Goal: Transaction & Acquisition: Purchase product/service

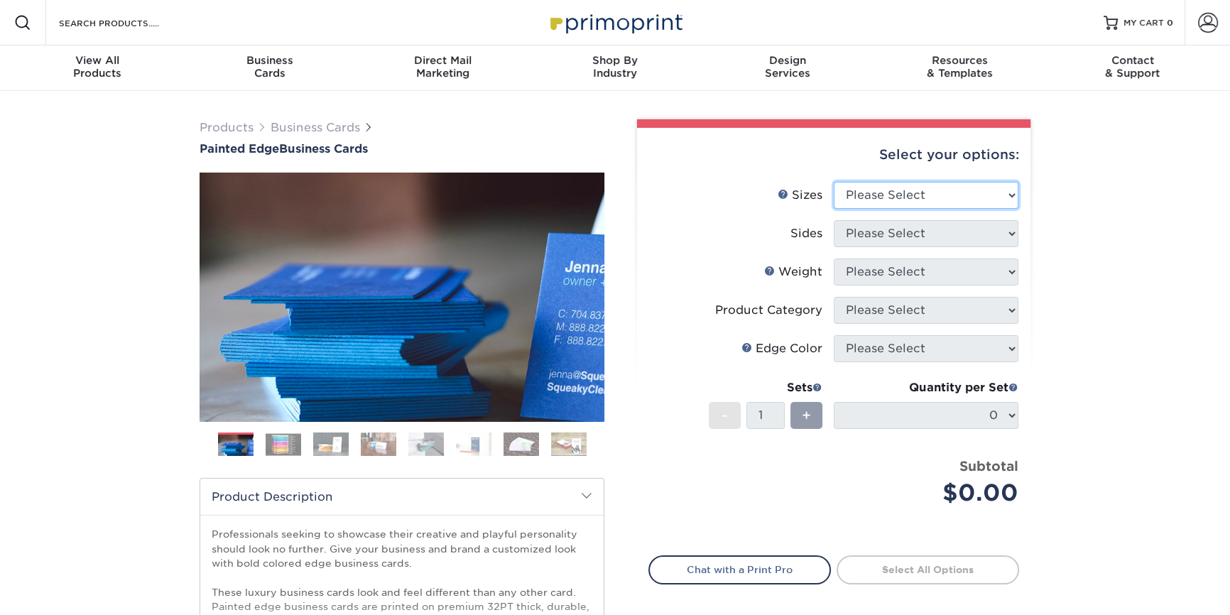
click at [909, 195] on select "Please Select 2" x 3.5" - Standard 2.125" x 3.375" - European 2.5" x 2.5" - Squ…" at bounding box center [926, 195] width 185 height 27
select select "2.00x3.50"
click at [834, 182] on select "Please Select 2" x 3.5" - Standard 2.125" x 3.375" - European 2.5" x 2.5" - Squ…" at bounding box center [926, 195] width 185 height 27
click at [912, 239] on select "Please Select Print Both Sides Print Front Only" at bounding box center [926, 233] width 185 height 27
select select "13abbda7-1d64-4f25-8bb2-c179b224825d"
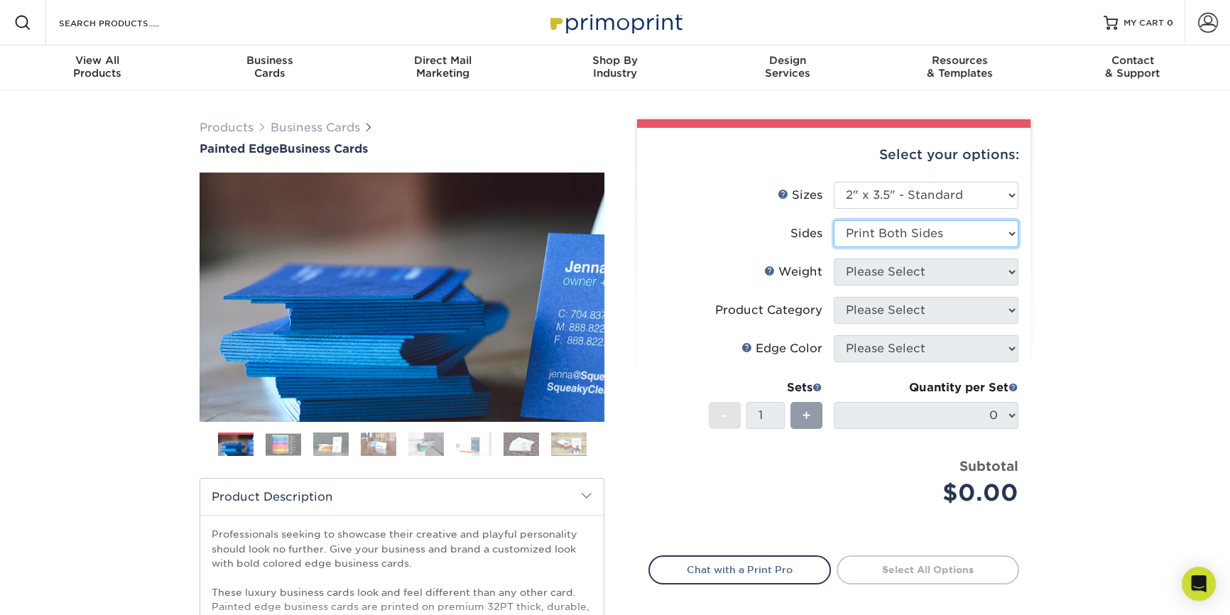
click at [834, 220] on select "Please Select Print Both Sides Print Front Only" at bounding box center [926, 233] width 185 height 27
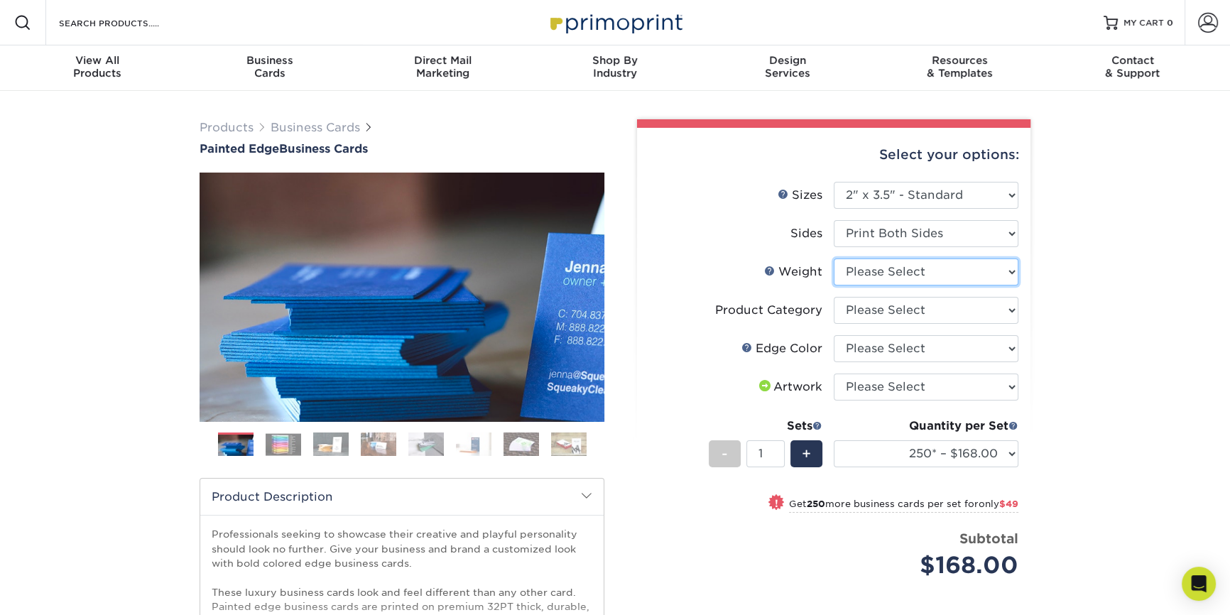
click at [918, 272] on select "Please Select 32PTUC" at bounding box center [926, 271] width 185 height 27
select select "32PTUC"
click at [834, 258] on select "Please Select 32PTUC" at bounding box center [926, 271] width 185 height 27
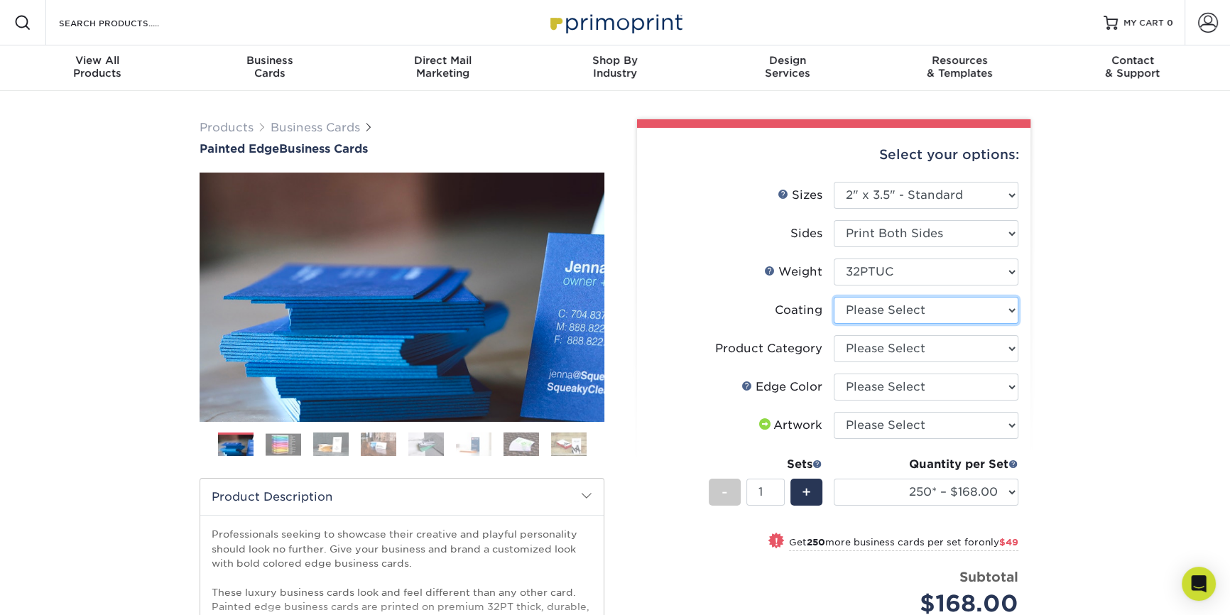
click at [919, 311] on select at bounding box center [926, 310] width 185 height 27
select select "3e7618de-abca-4bda-9f97-8b9129e913d8"
click at [834, 297] on select at bounding box center [926, 310] width 185 height 27
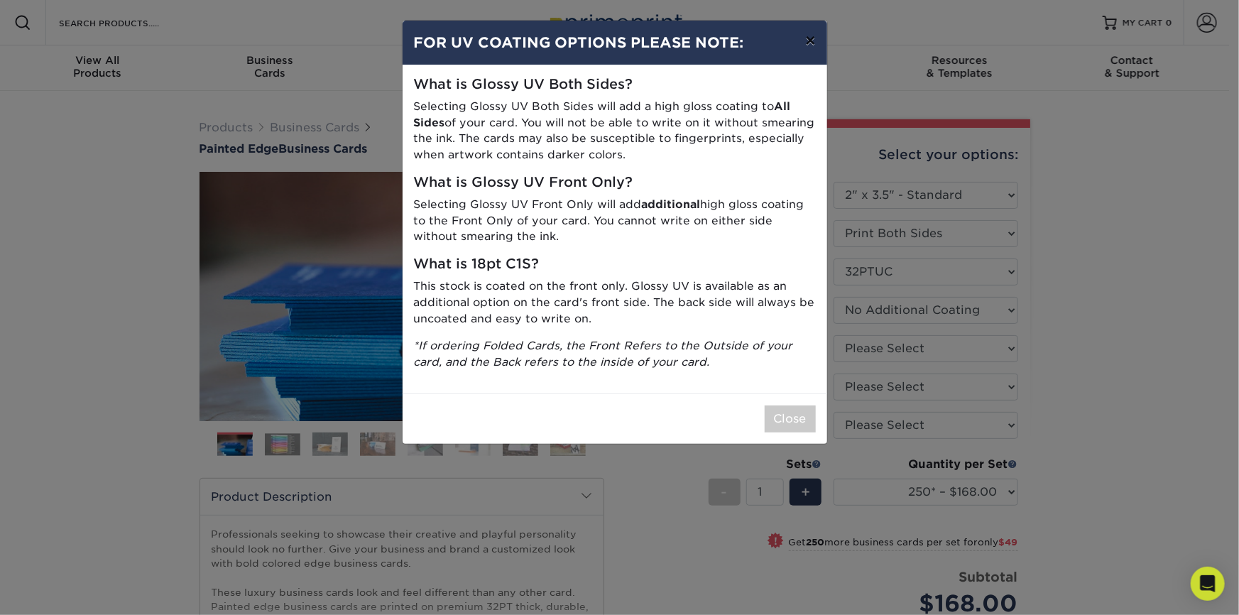
click at [807, 45] on button "×" at bounding box center [810, 41] width 33 height 40
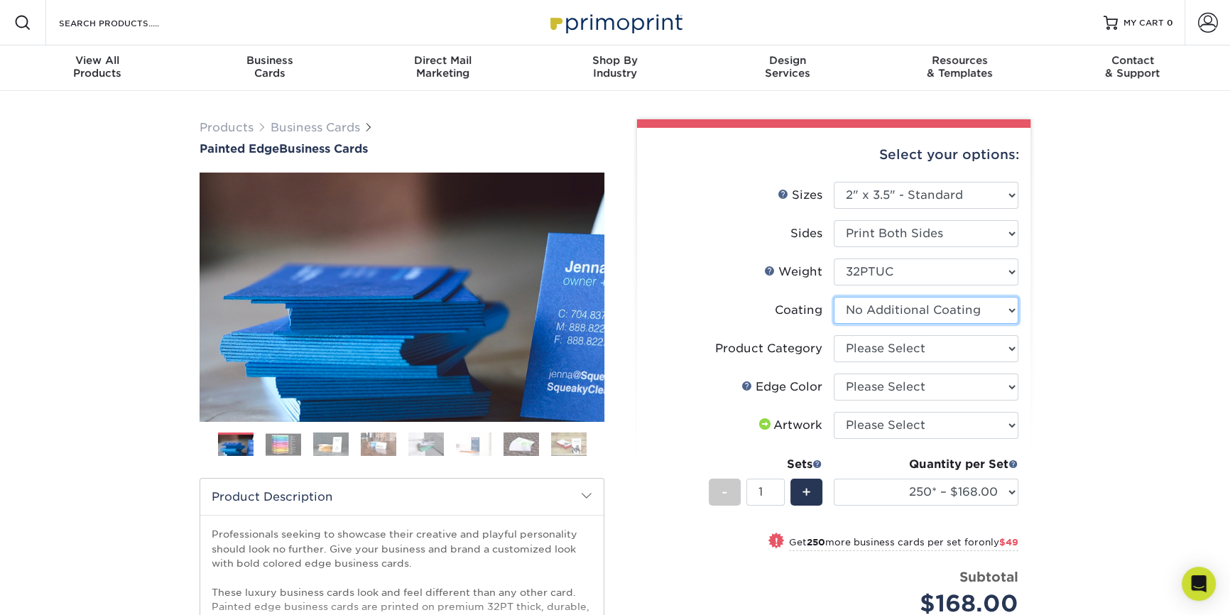
click at [908, 312] on select at bounding box center [926, 310] width 185 height 27
click at [906, 317] on select at bounding box center [926, 310] width 185 height 27
click at [887, 351] on select "Please Select Business Cards" at bounding box center [926, 348] width 185 height 27
select select "3b5148f1-0588-4f88-a218-97bcfdce65c1"
click at [834, 335] on select "Please Select Business Cards" at bounding box center [926, 348] width 185 height 27
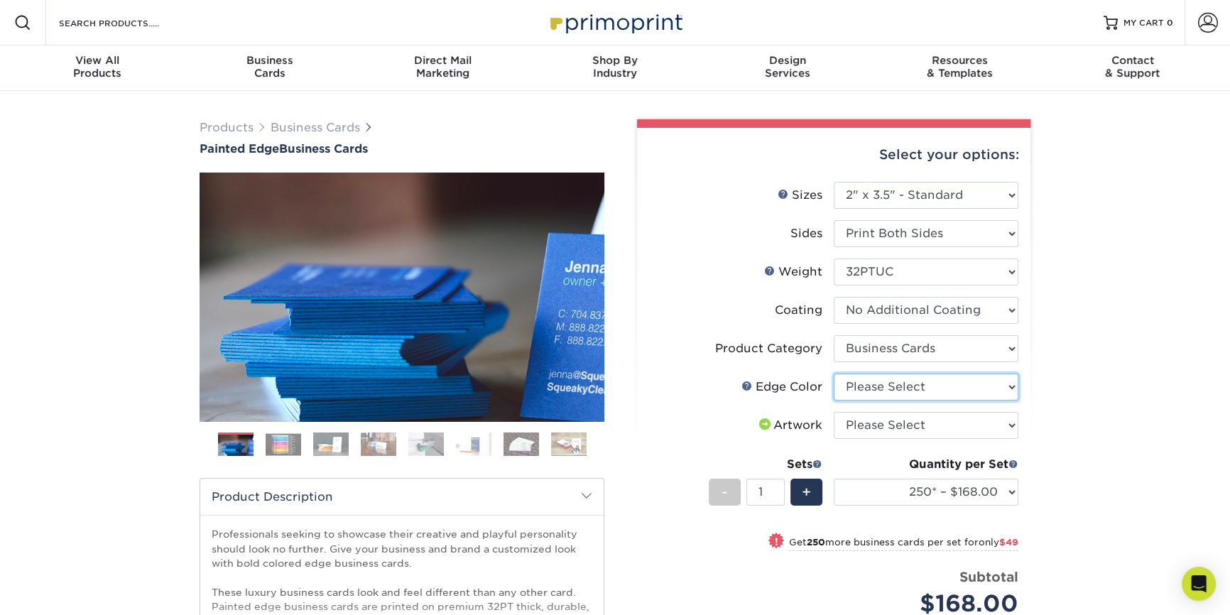
click at [897, 386] on select "Please Select Charcoal Black Brown Blue Pearlescent Blue Pearlescent Gold Pearl…" at bounding box center [926, 386] width 185 height 27
select select "1ae850e6-61c5-45b7-a71d-f488378c5a25"
click at [834, 373] on select "Please Select Charcoal Black Brown Blue Pearlescent Blue Pearlescent Gold Pearl…" at bounding box center [926, 386] width 185 height 27
click at [1184, 397] on div "Products Business Cards Painted Edge Business Cards Previous Next" at bounding box center [615, 475] width 1230 height 769
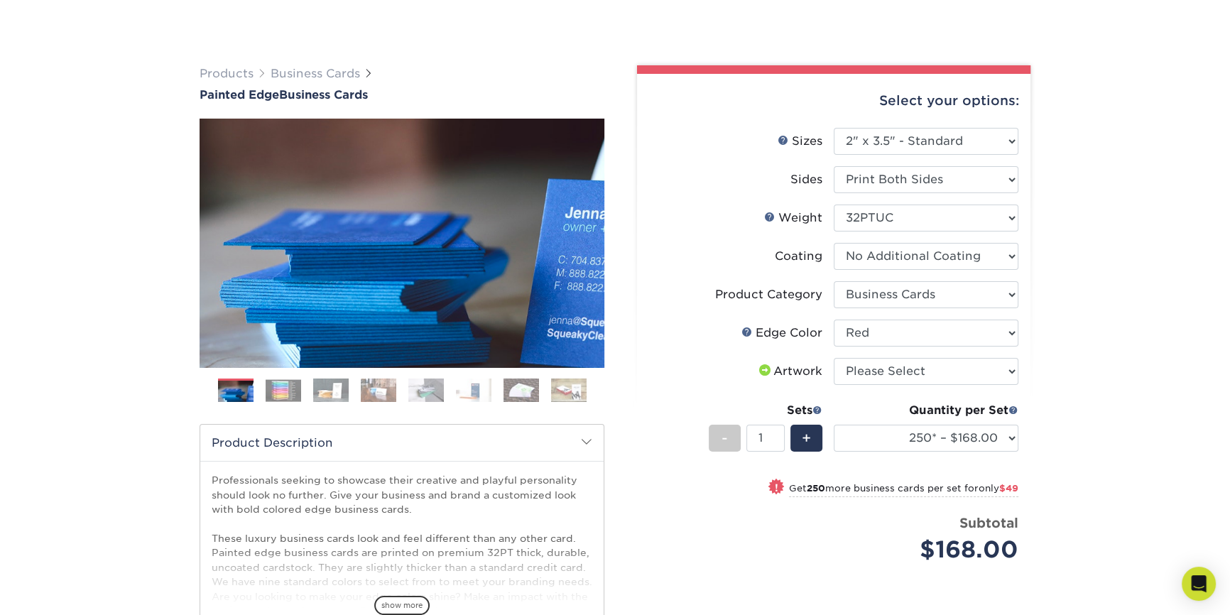
scroll to position [129, 0]
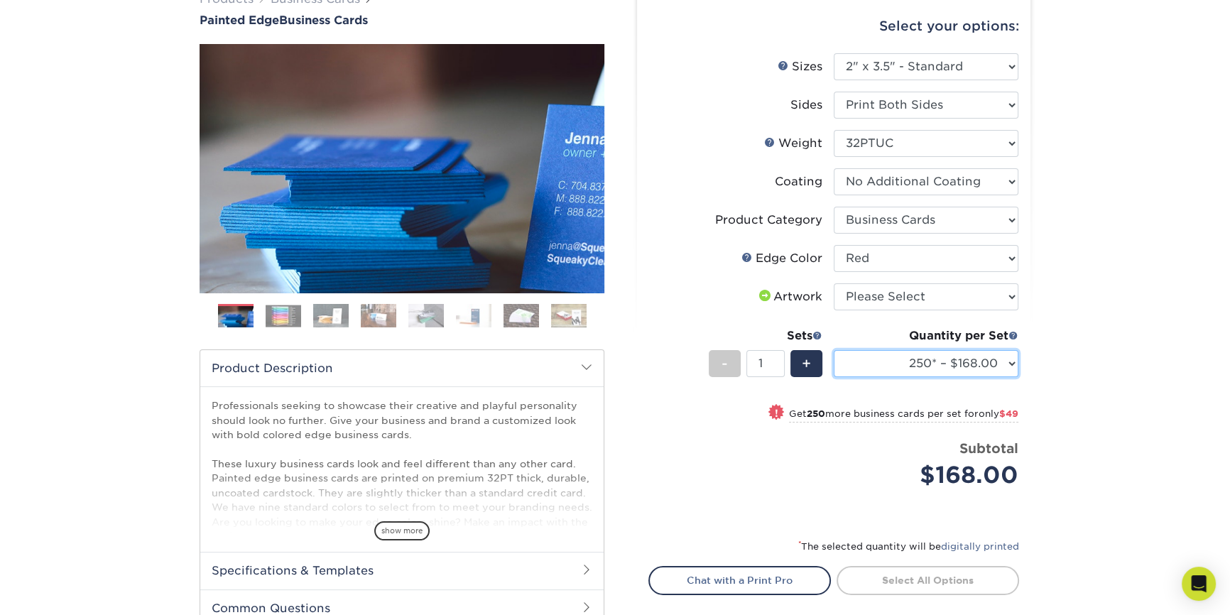
click at [957, 366] on select "250* – $168.00 500* – $217.00 1000* – $339.00" at bounding box center [926, 363] width 185 height 27
click at [834, 350] on select "250* – $168.00 500* – $217.00 1000* – $339.00" at bounding box center [926, 363] width 185 height 27
click at [966, 361] on select "250* – $168.00 500* – $217.00 1000* – $339.00" at bounding box center [926, 363] width 185 height 27
click at [962, 374] on select "250* – $168.00 500* – $217.00 1000* – $339.00" at bounding box center [926, 363] width 185 height 27
click at [956, 370] on select "250* – $168.00 500* – $217.00 1000* – $339.00" at bounding box center [926, 363] width 185 height 27
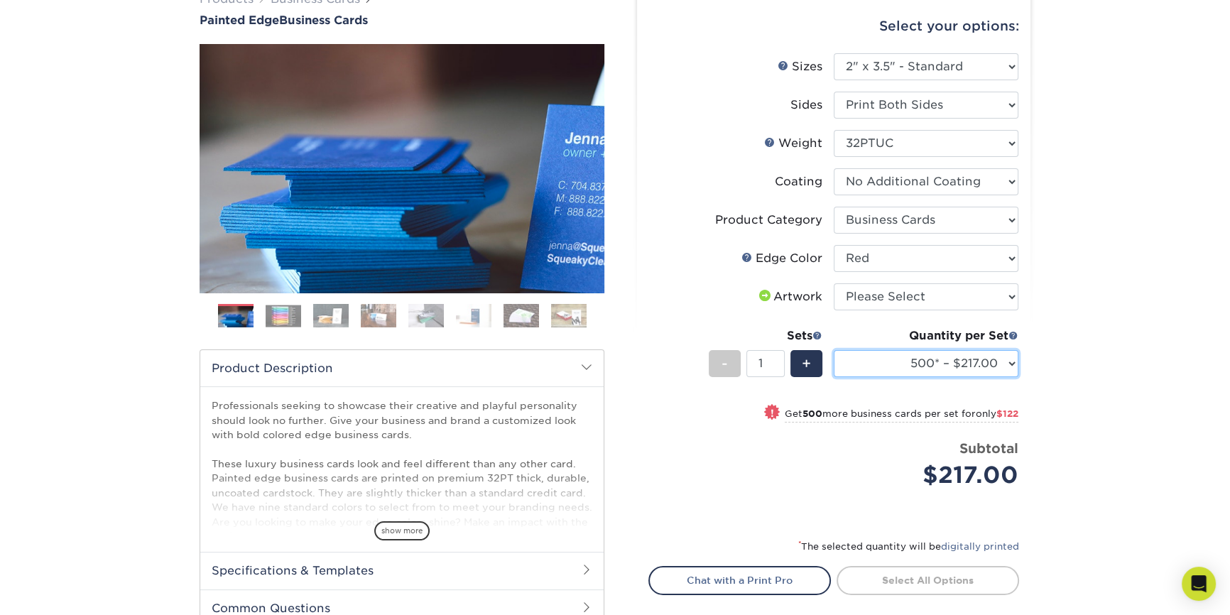
select select "250* – $168.00"
click at [834, 350] on select "250* – $168.00 500* – $217.00 1000* – $339.00" at bounding box center [926, 363] width 185 height 27
click at [1069, 387] on div "Products Business Cards Painted Edge Business Cards Previous Next" at bounding box center [615, 346] width 1230 height 769
click at [763, 364] on input "1" at bounding box center [765, 363] width 38 height 27
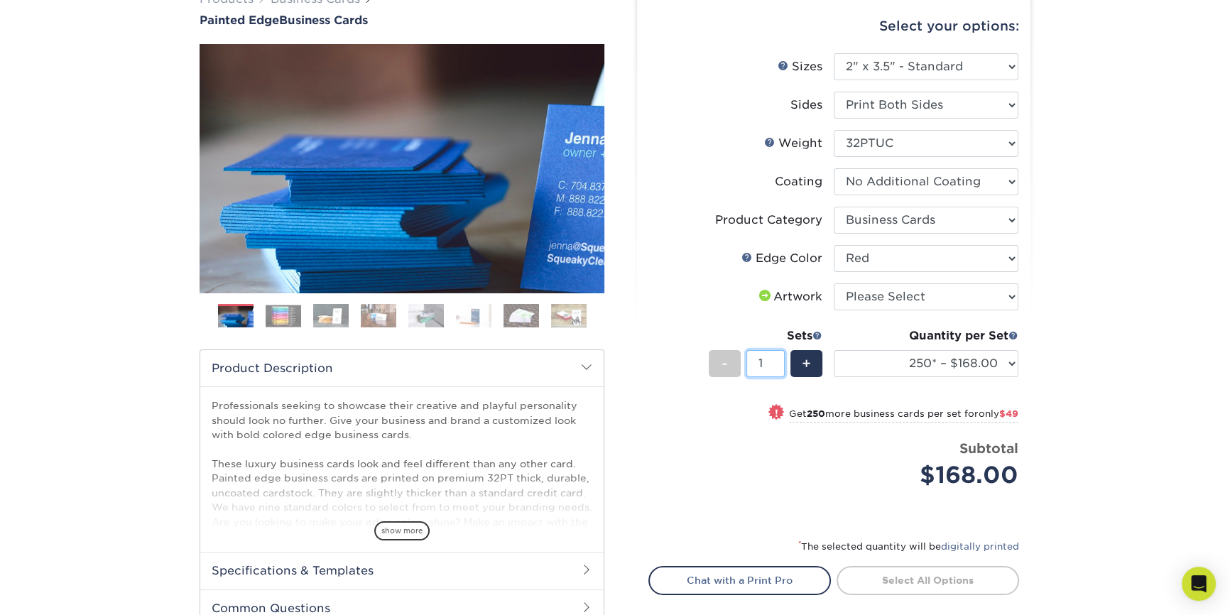
drag, startPoint x: 761, startPoint y: 370, endPoint x: 753, endPoint y: 356, distance: 15.6
click at [753, 356] on input "1" at bounding box center [765, 363] width 38 height 27
type input "50"
click at [1120, 427] on div "Products Business Cards Painted Edge Business Cards Previous Next" at bounding box center [615, 346] width 1230 height 769
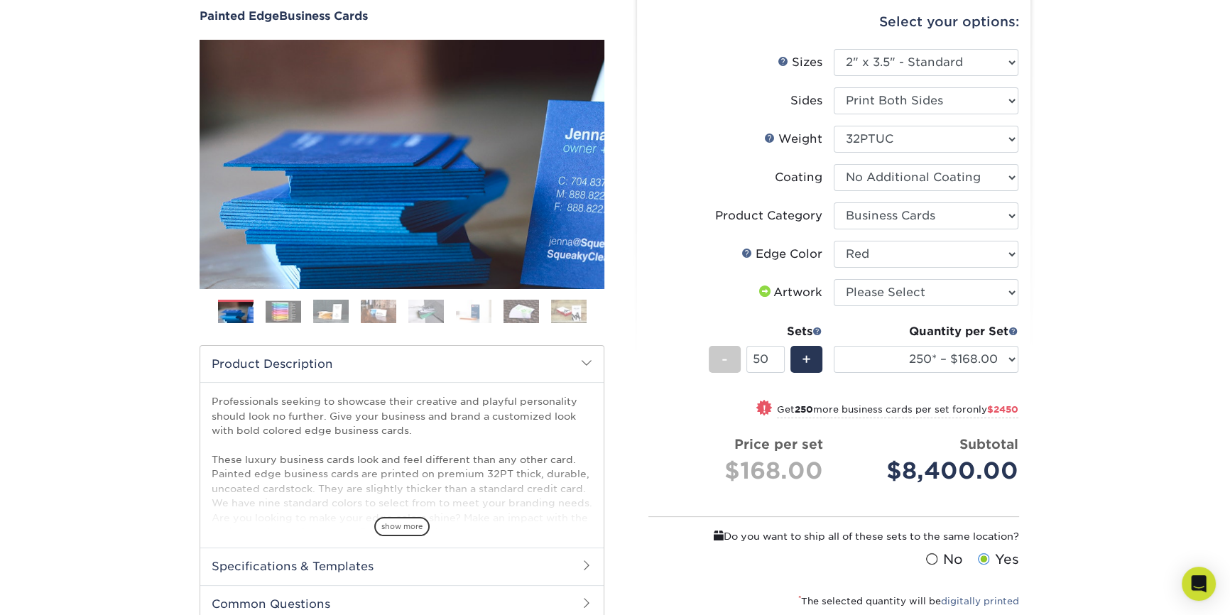
scroll to position [129, 0]
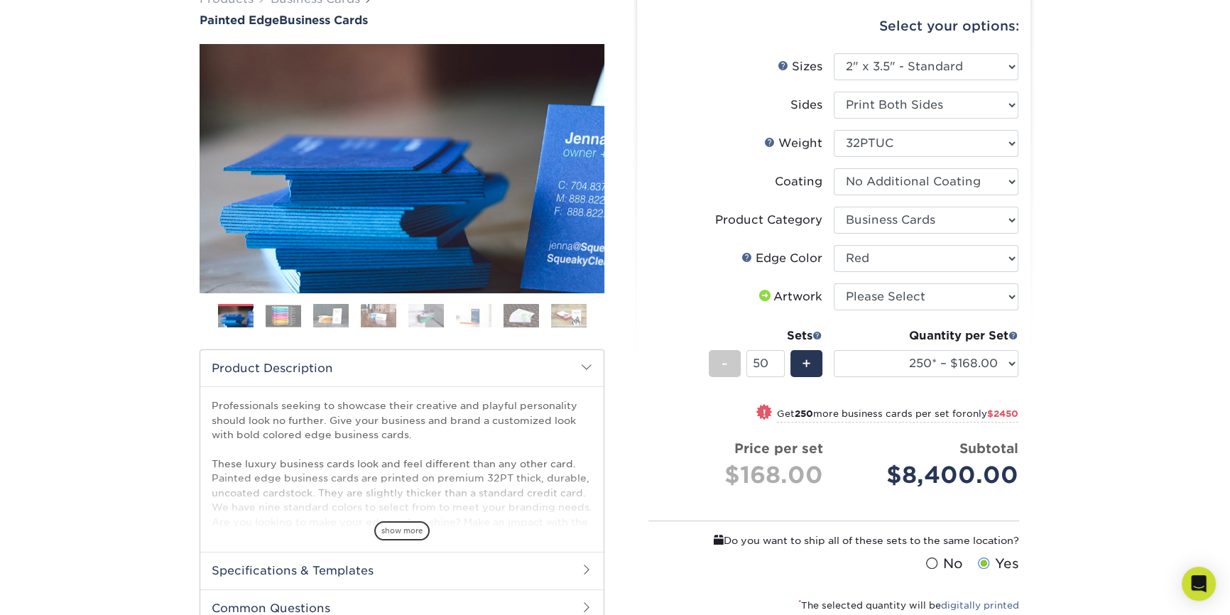
click at [283, 320] on img at bounding box center [284, 316] width 36 height 22
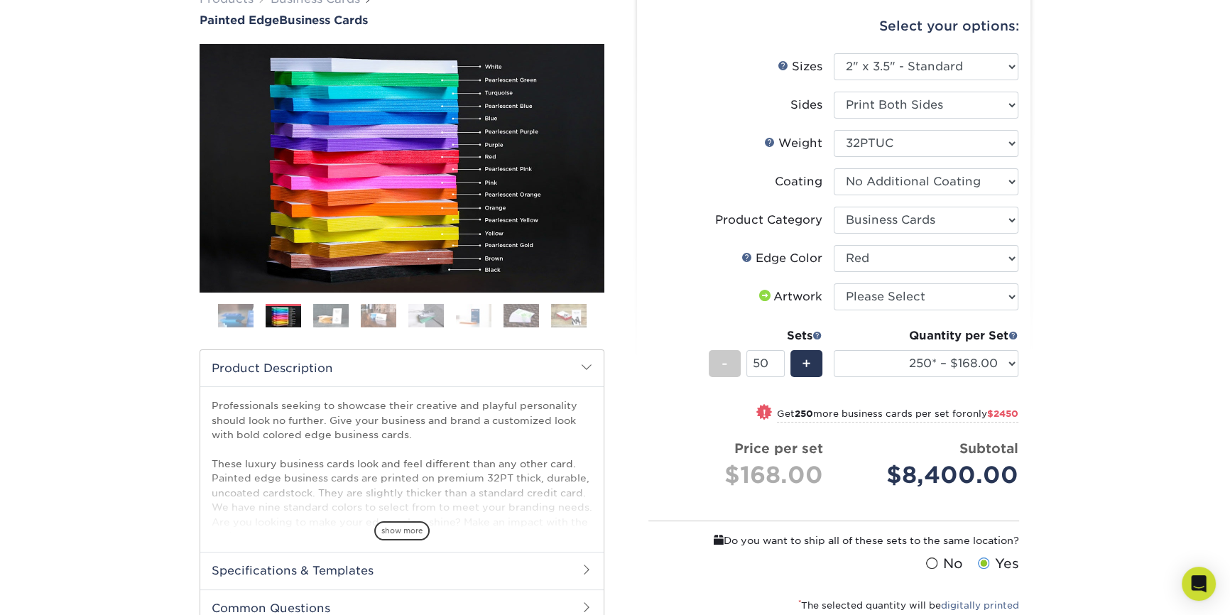
click at [343, 326] on img at bounding box center [331, 315] width 36 height 25
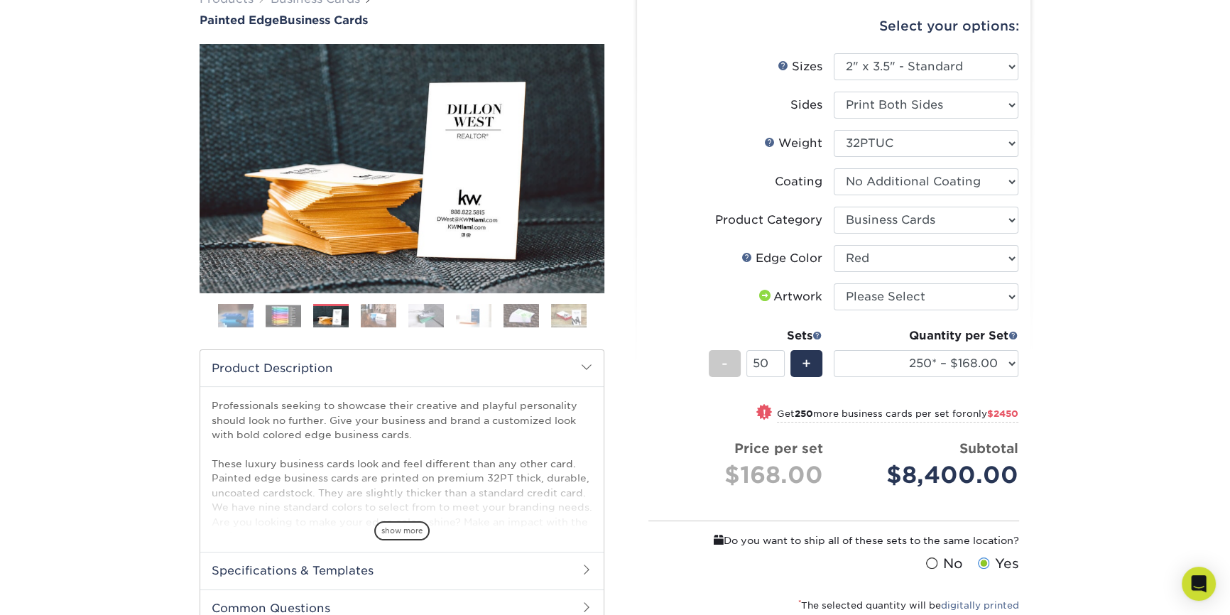
click at [366, 315] on img at bounding box center [379, 315] width 36 height 25
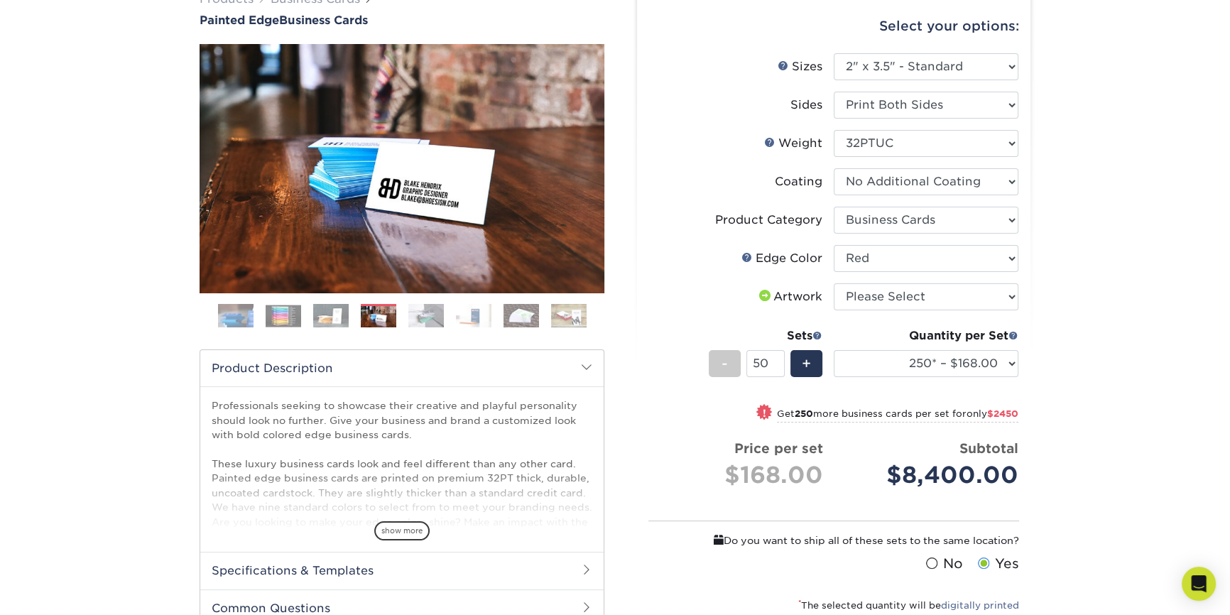
click at [412, 310] on img at bounding box center [426, 315] width 36 height 25
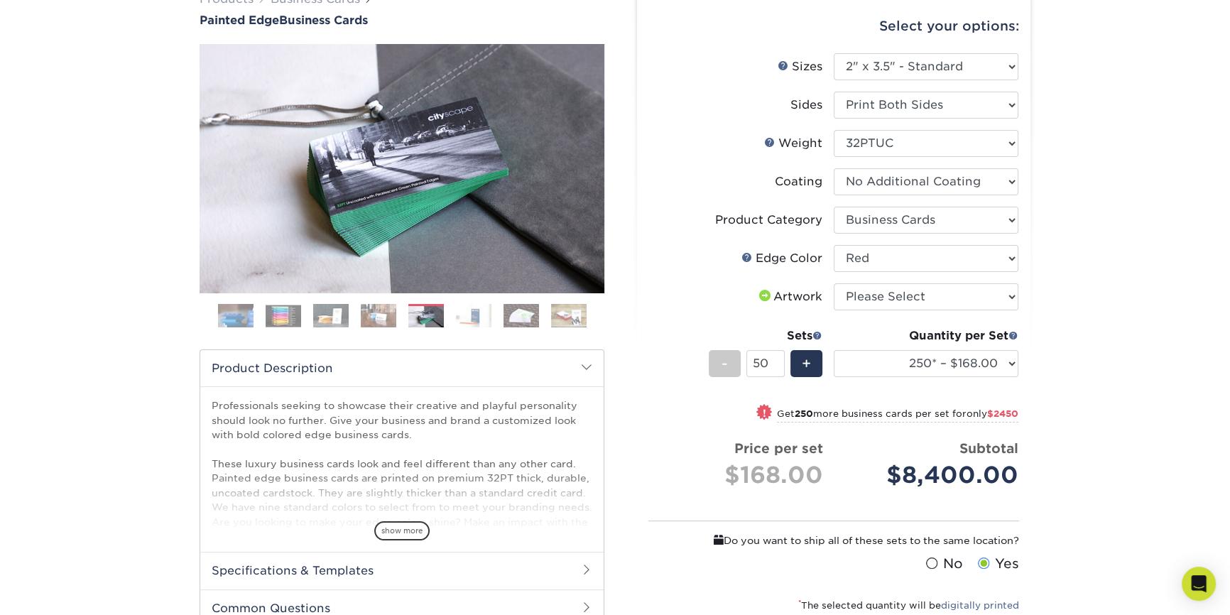
click at [453, 312] on ol at bounding box center [402, 321] width 405 height 34
click at [504, 312] on img at bounding box center [521, 315] width 36 height 25
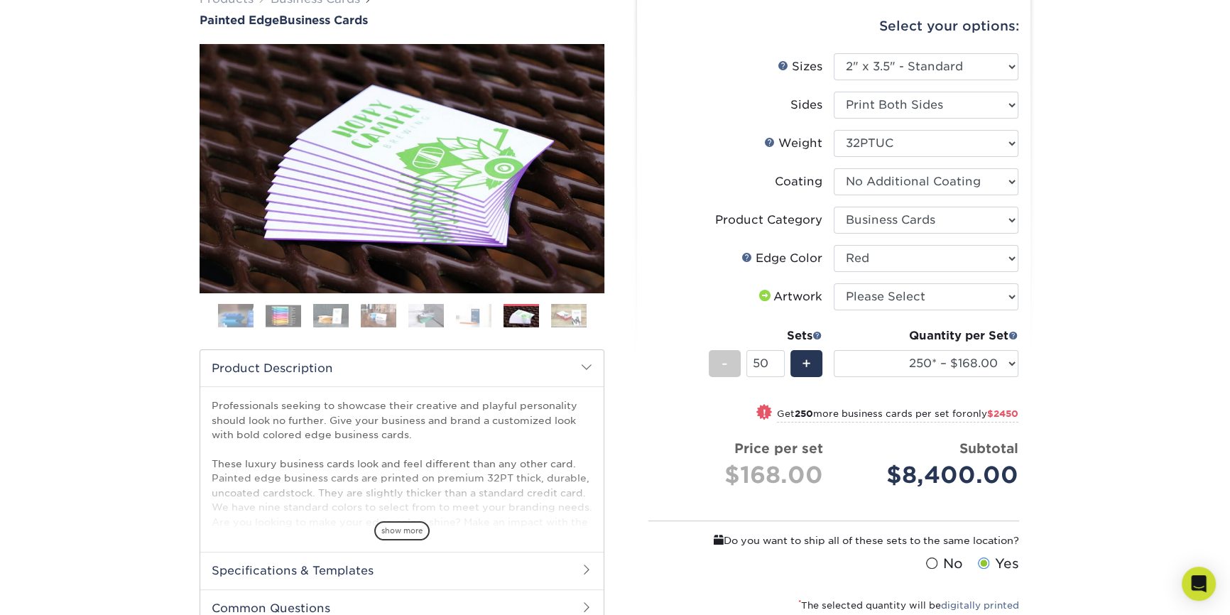
click at [482, 313] on img at bounding box center [474, 315] width 36 height 25
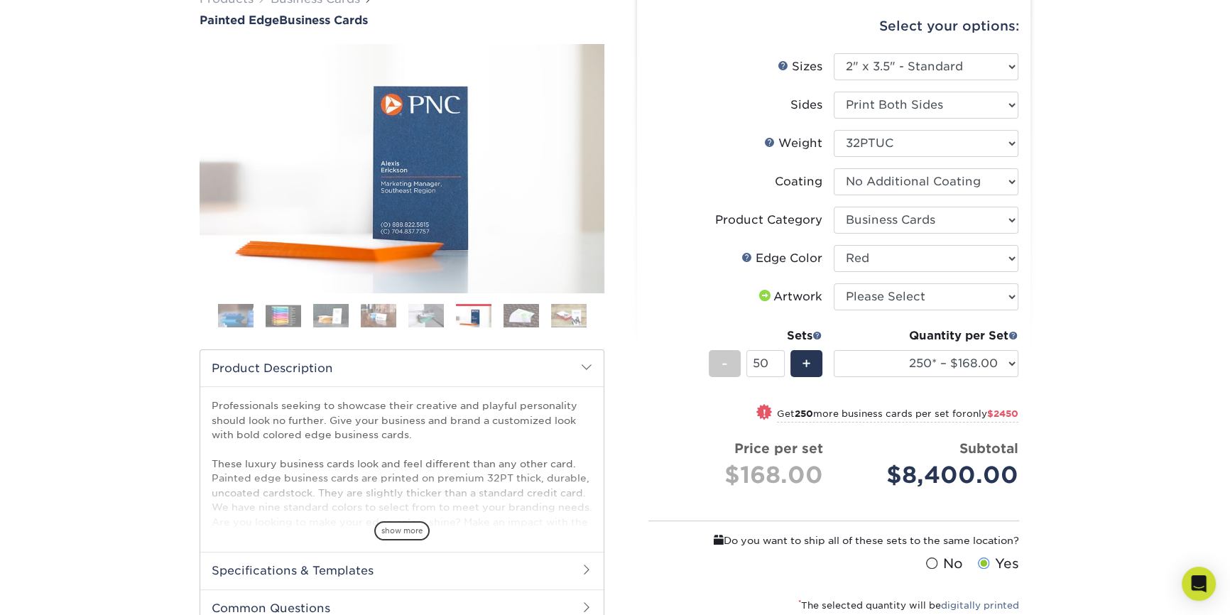
click at [319, 309] on img at bounding box center [331, 315] width 36 height 25
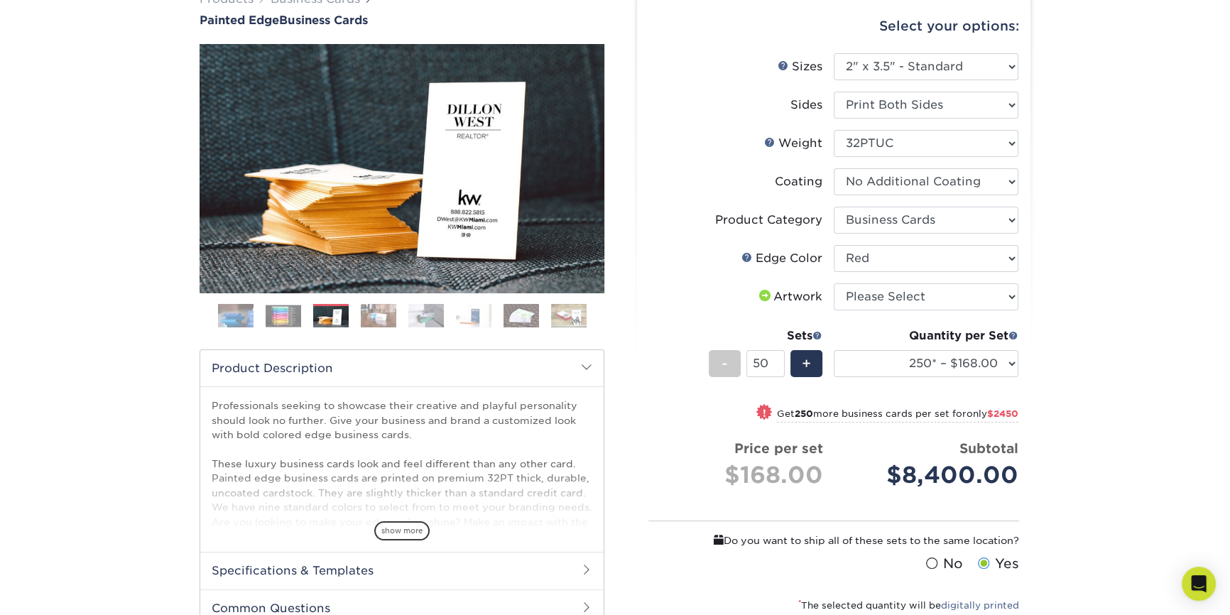
click at [256, 304] on ol at bounding box center [402, 321] width 405 height 34
click at [252, 312] on img at bounding box center [236, 316] width 36 height 36
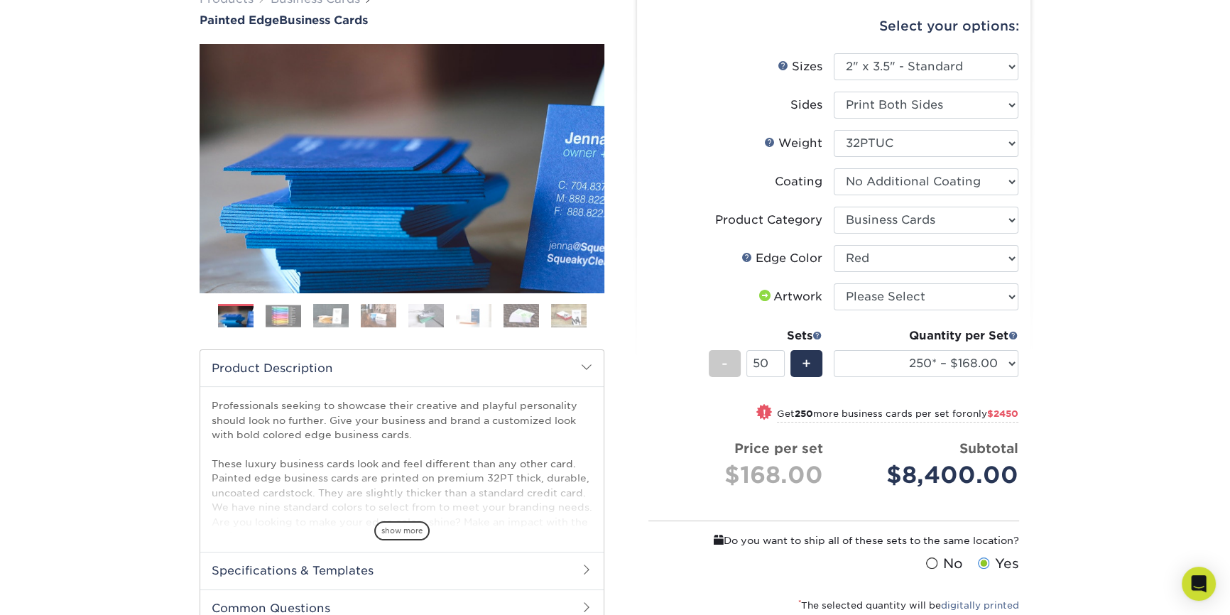
click at [527, 319] on img at bounding box center [521, 315] width 36 height 25
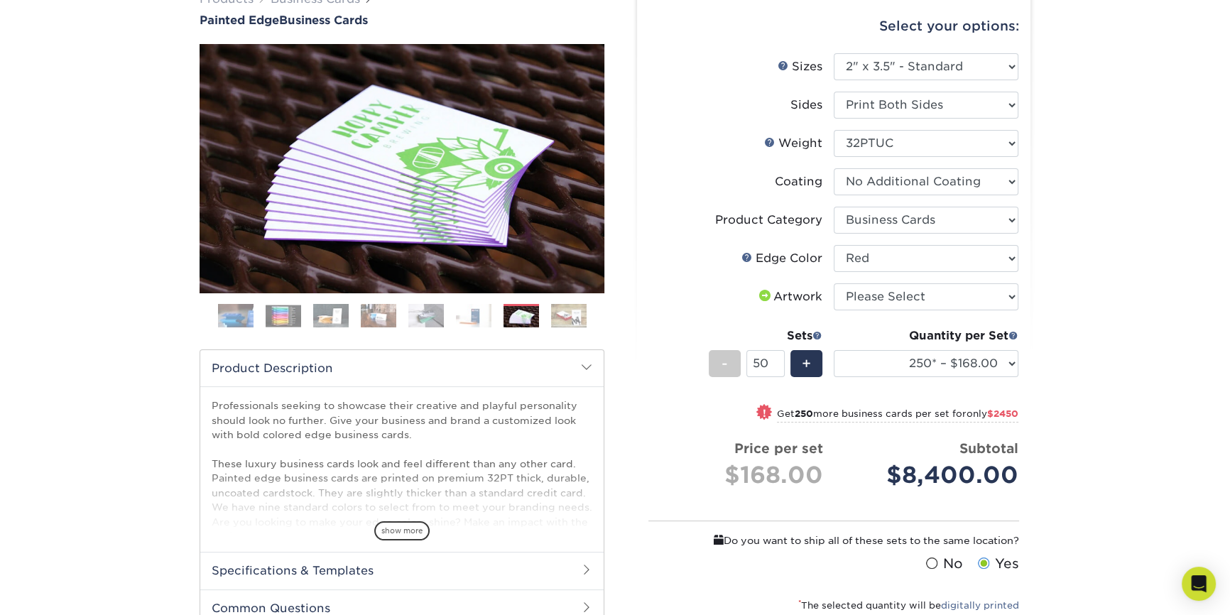
click at [558, 314] on img at bounding box center [569, 315] width 36 height 25
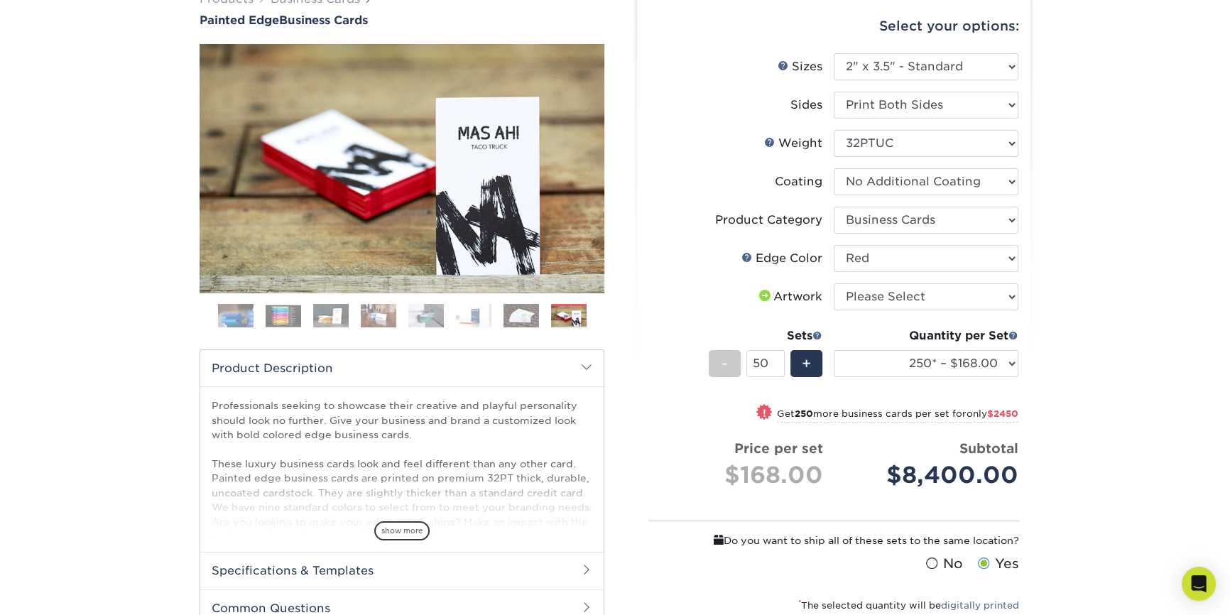
scroll to position [0, 0]
